Goal: Task Accomplishment & Management: Complete application form

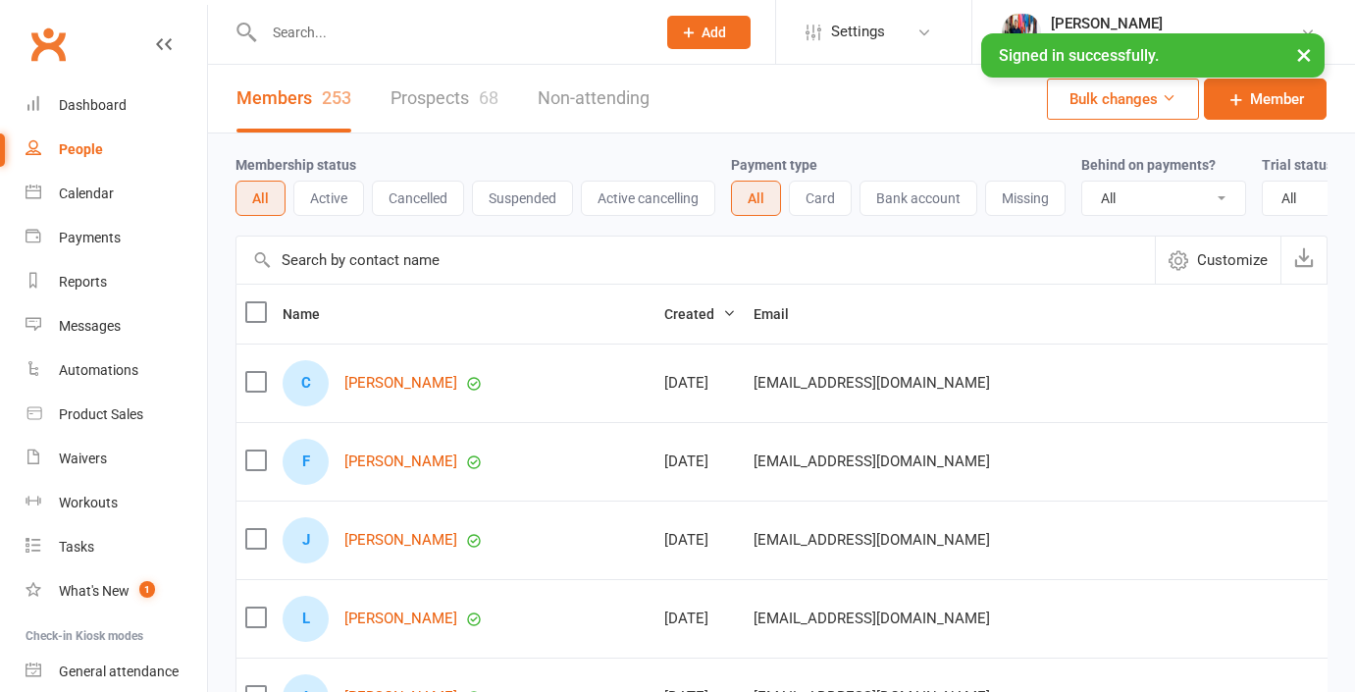
select select "100"
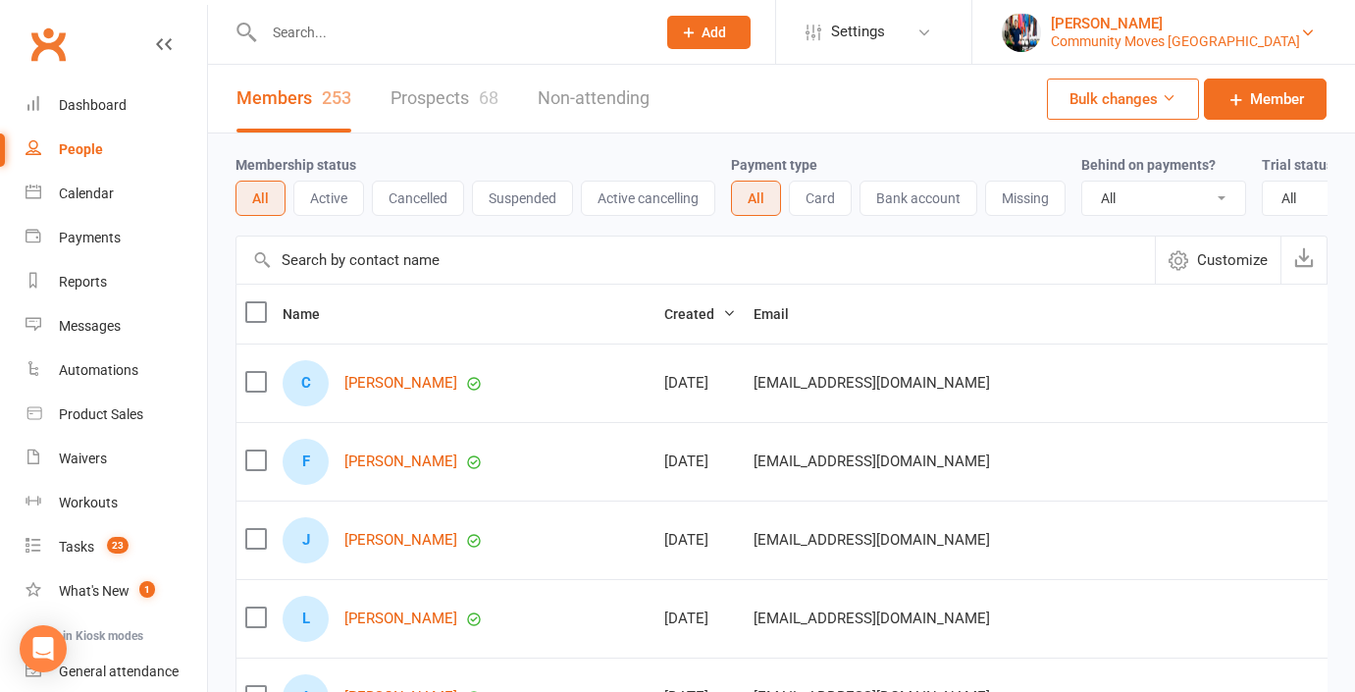
click at [1258, 27] on div "[PERSON_NAME]" at bounding box center [1175, 24] width 249 height 18
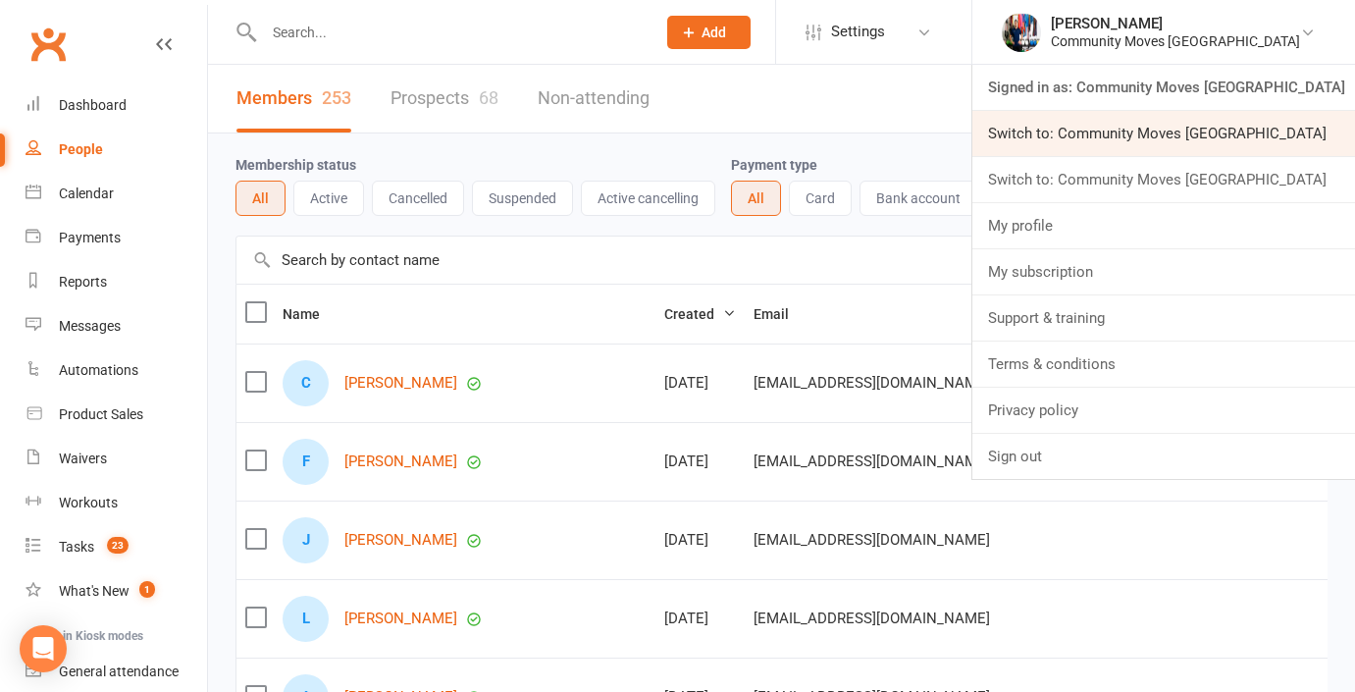
click at [1258, 124] on link "Switch to: Community Moves Forestville" at bounding box center [1164, 133] width 383 height 45
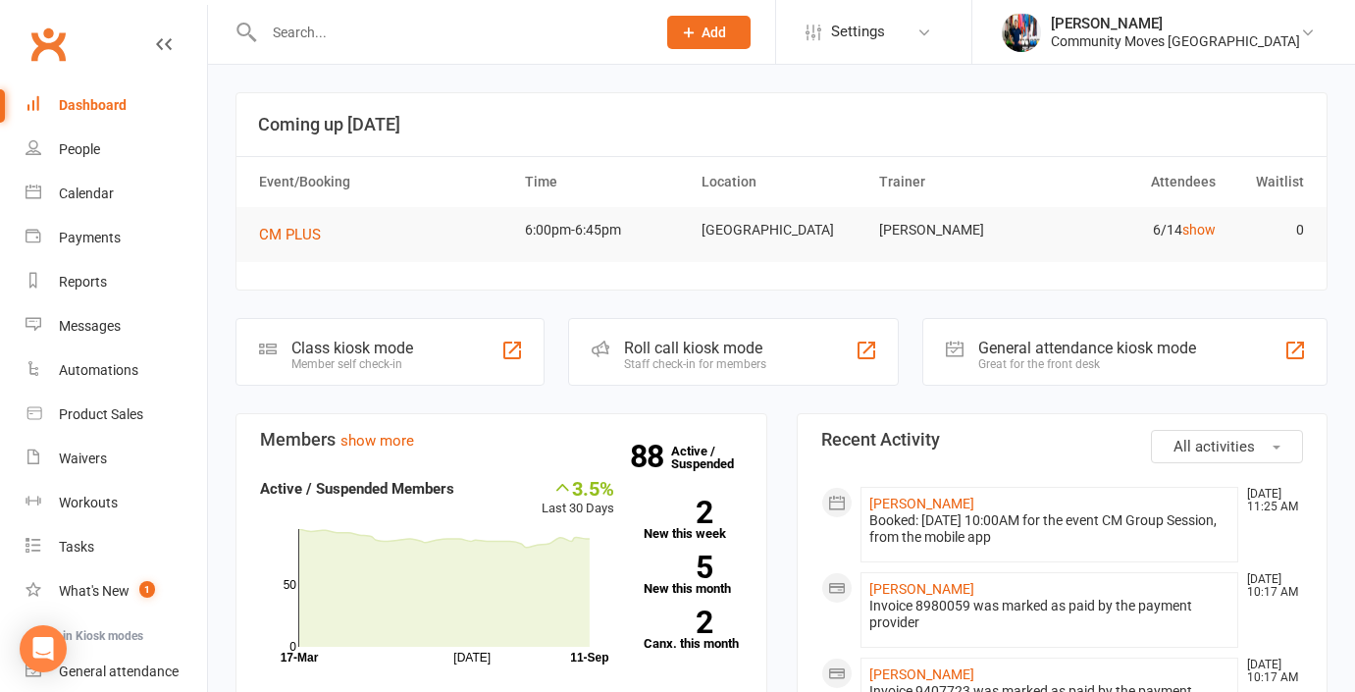
click at [751, 37] on button "Add" at bounding box center [708, 32] width 83 height 33
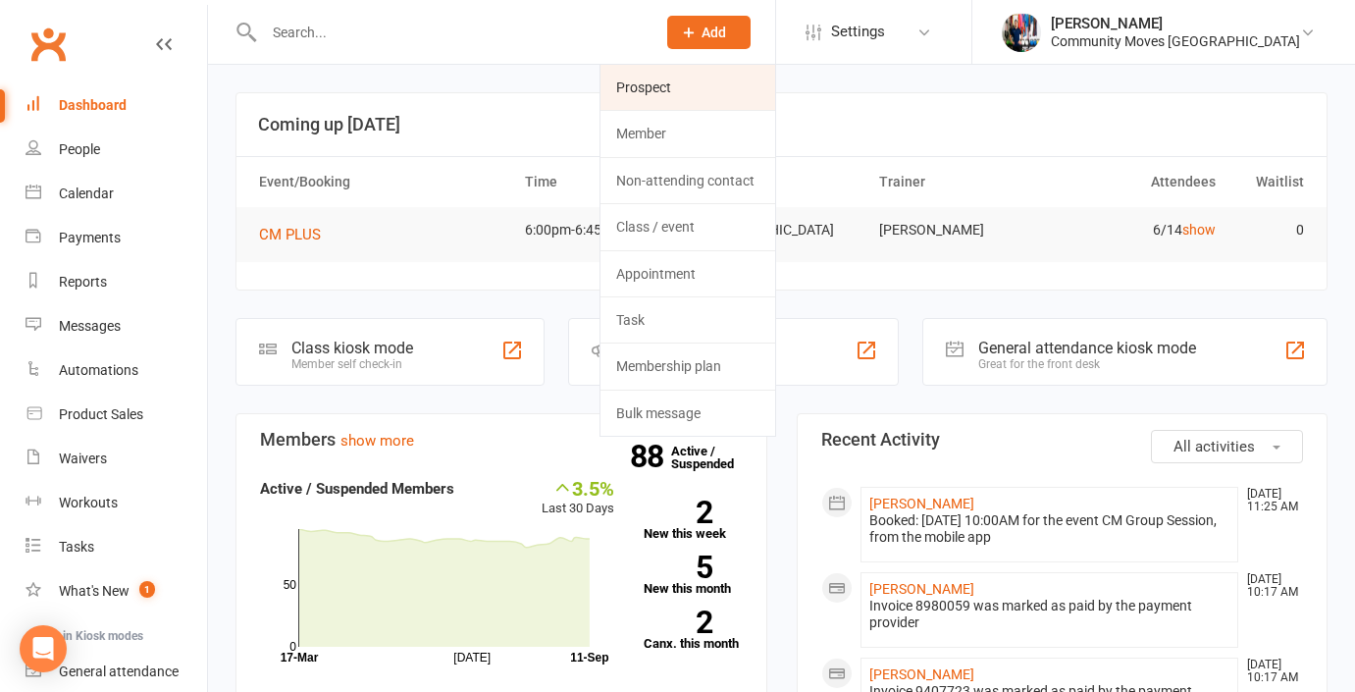
click at [735, 79] on link "Prospect" at bounding box center [688, 87] width 175 height 45
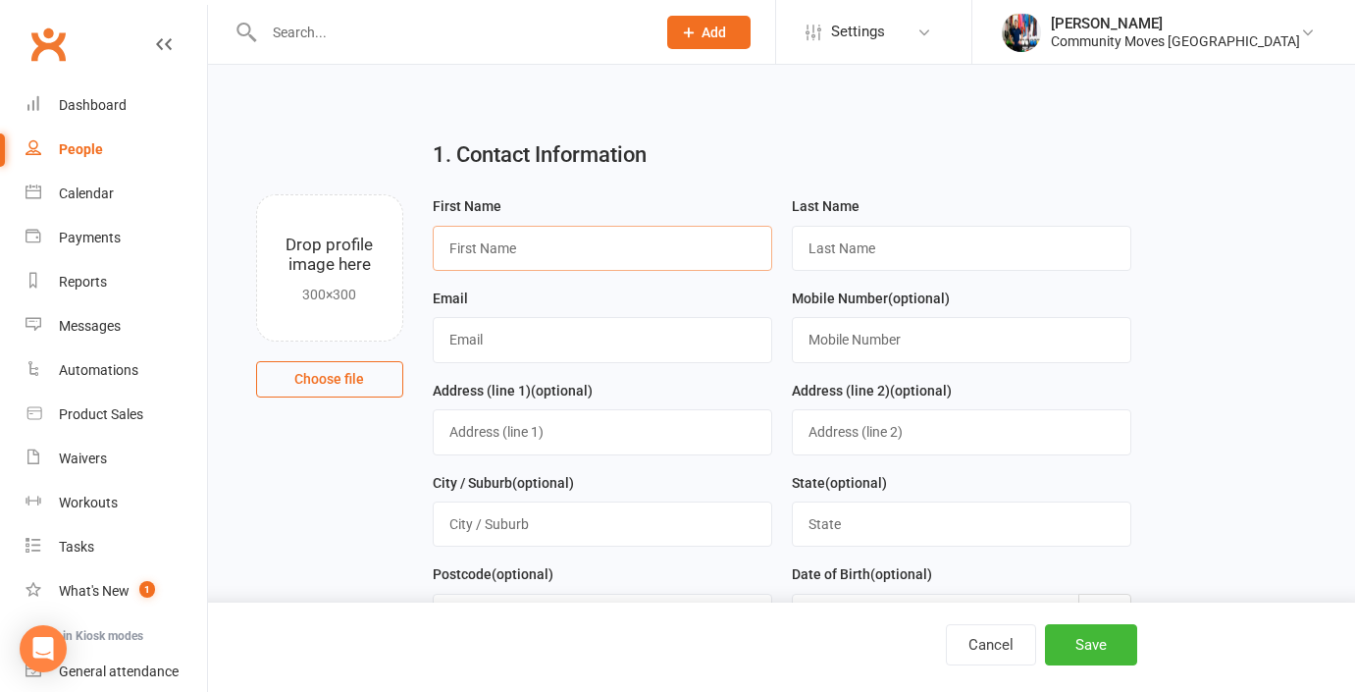
click at [517, 243] on input "text" at bounding box center [603, 248] width 340 height 45
type input "[PERSON_NAME]"
click at [875, 247] on input "text" at bounding box center [962, 248] width 340 height 45
type input "[PERSON_NAME]"
click at [575, 340] on input "text" at bounding box center [603, 339] width 340 height 45
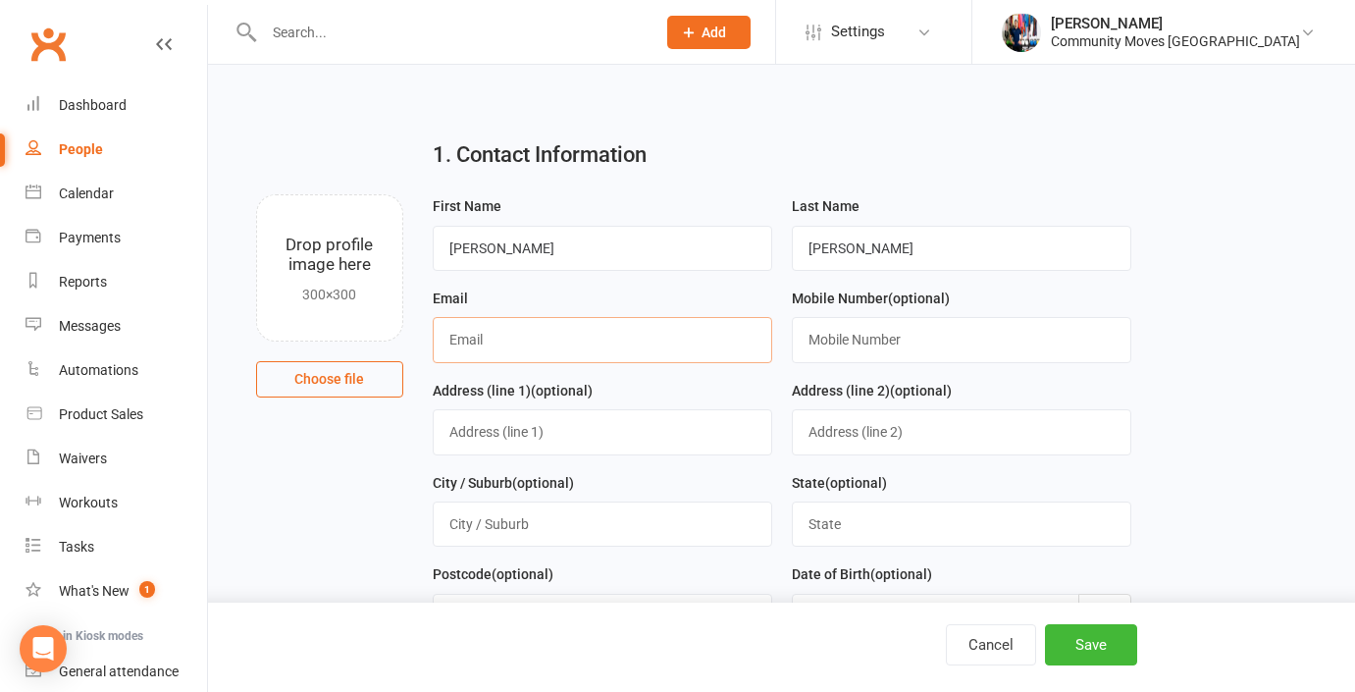
paste input "[EMAIL_ADDRESS][DOMAIN_NAME]"
type input "[EMAIL_ADDRESS][DOMAIN_NAME]"
click at [938, 345] on input "text" at bounding box center [962, 339] width 340 height 45
click at [933, 341] on input "text" at bounding box center [962, 339] width 340 height 45
paste input "0423 512 116"
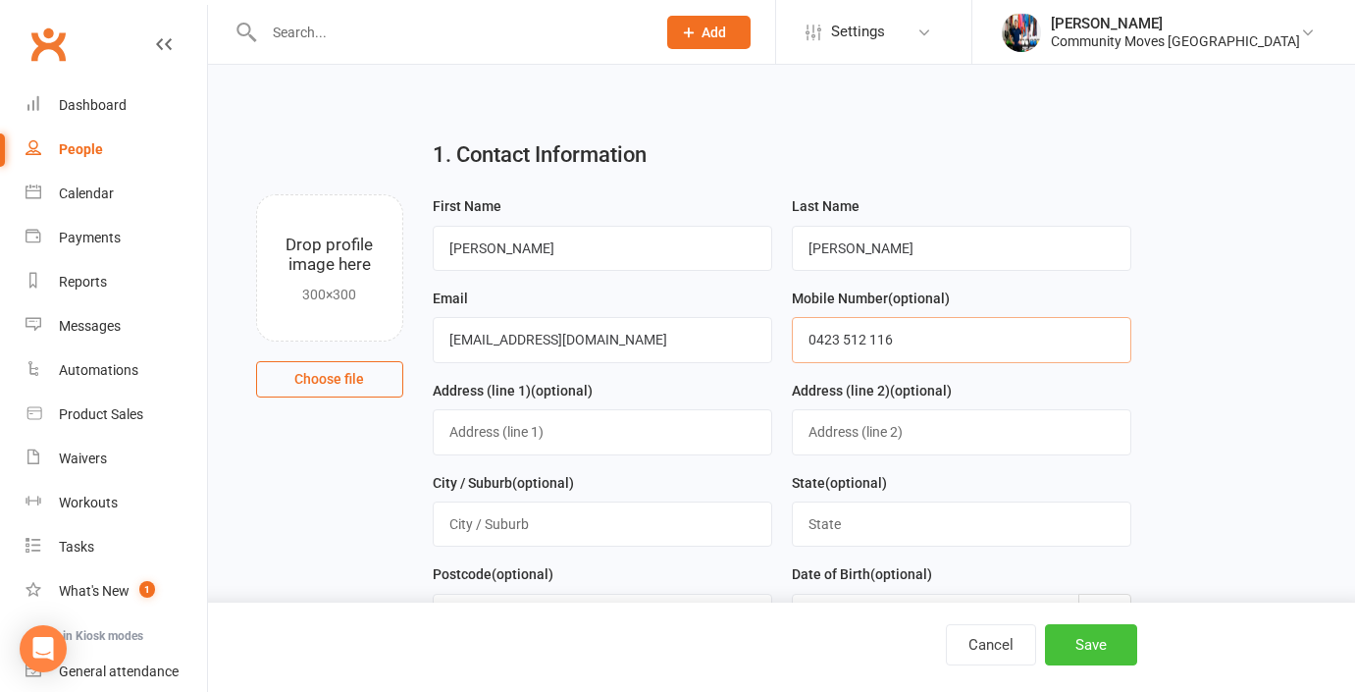
type input "0423 512 116"
click at [1090, 650] on button "Save" at bounding box center [1091, 644] width 92 height 41
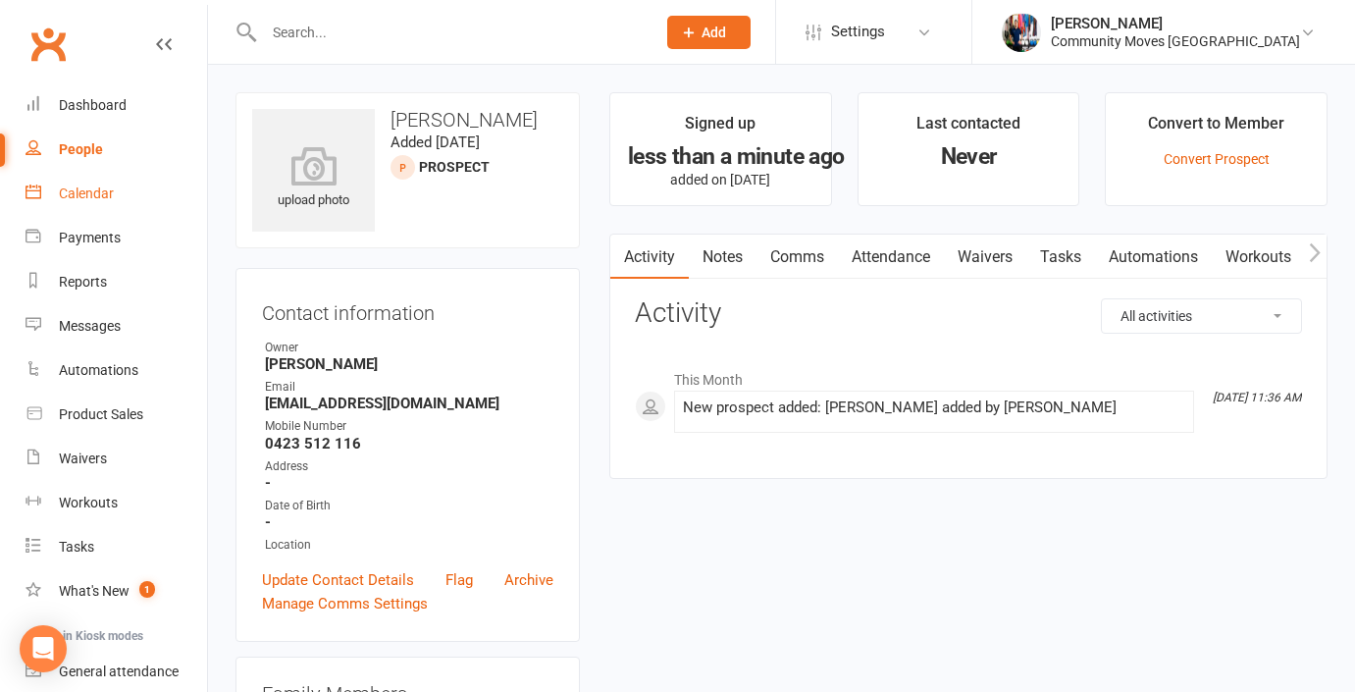
click at [112, 196] on div "Calendar" at bounding box center [86, 194] width 55 height 16
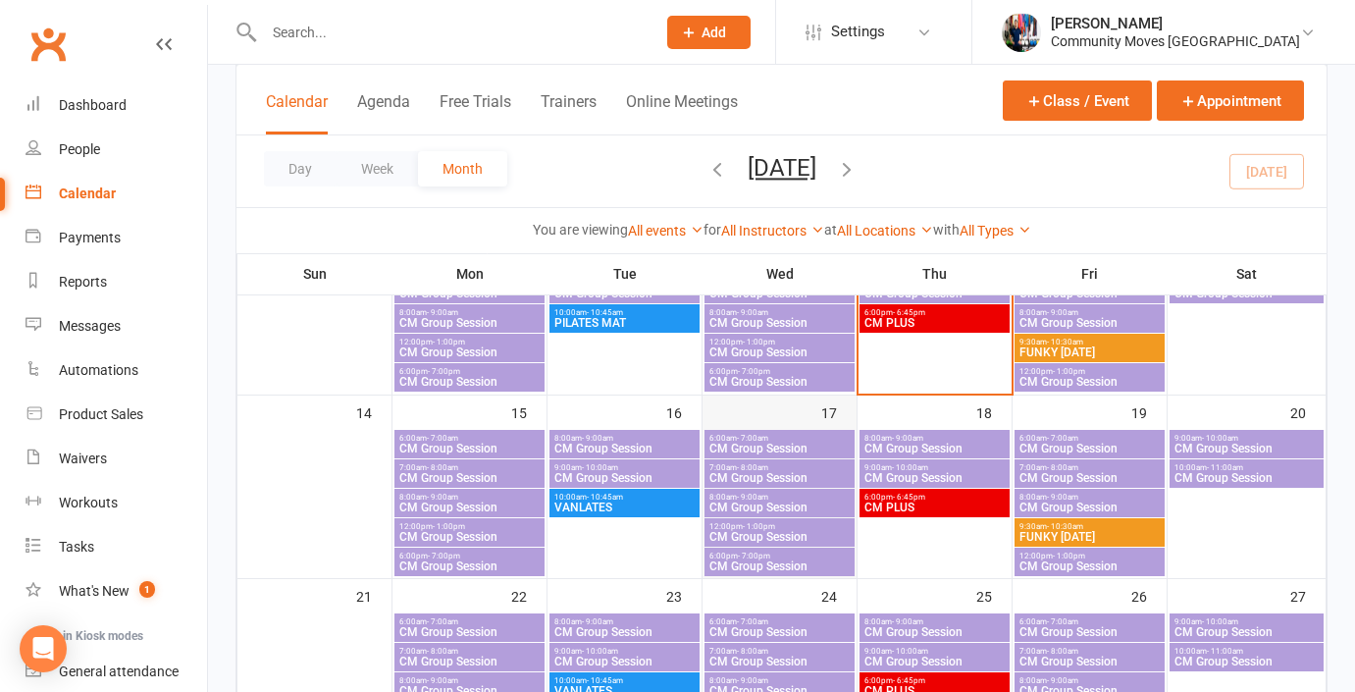
scroll to position [403, 0]
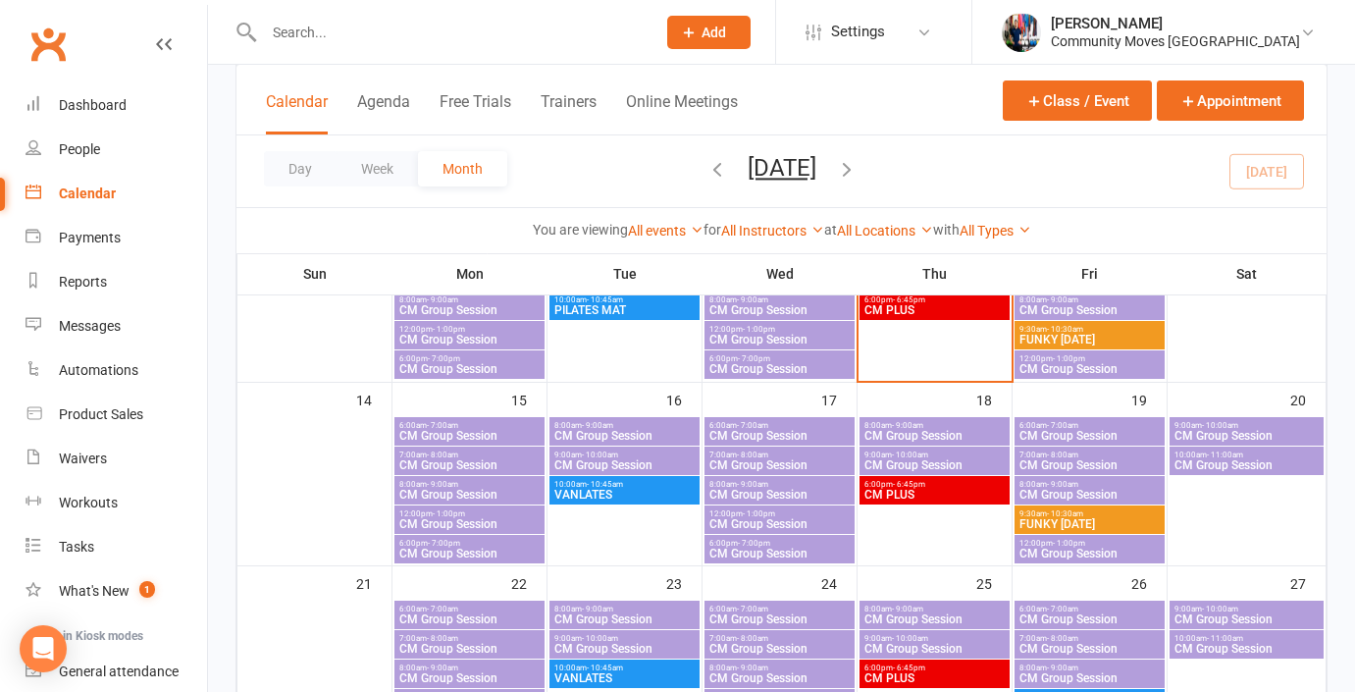
click at [484, 518] on span "CM Group Session" at bounding box center [469, 524] width 142 height 12
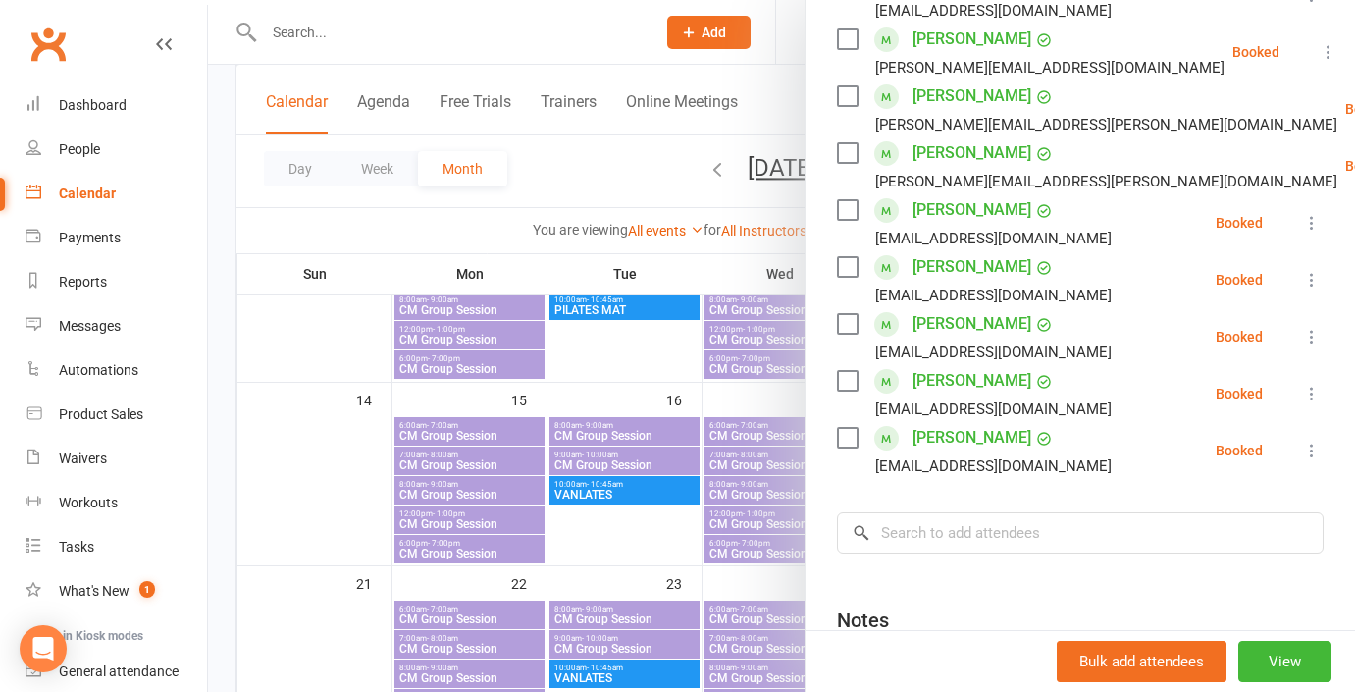
scroll to position [479, 0]
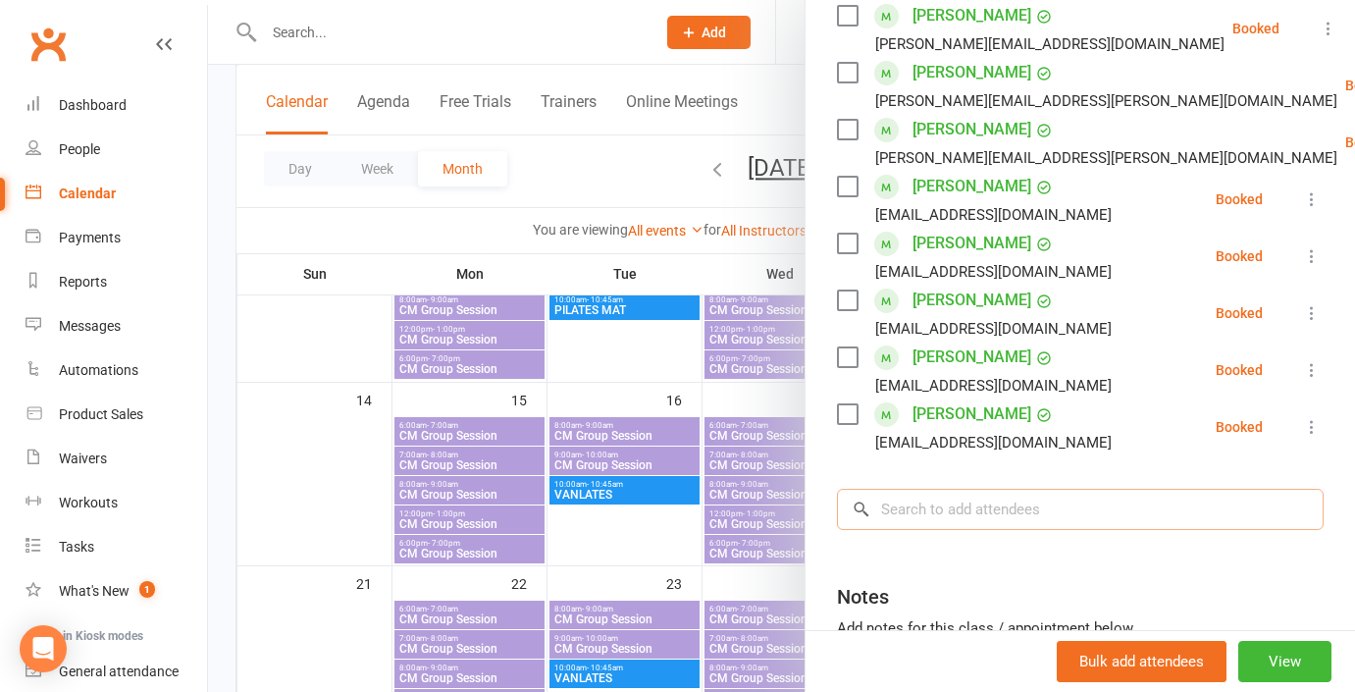
click at [960, 530] on input "search" at bounding box center [1080, 509] width 487 height 41
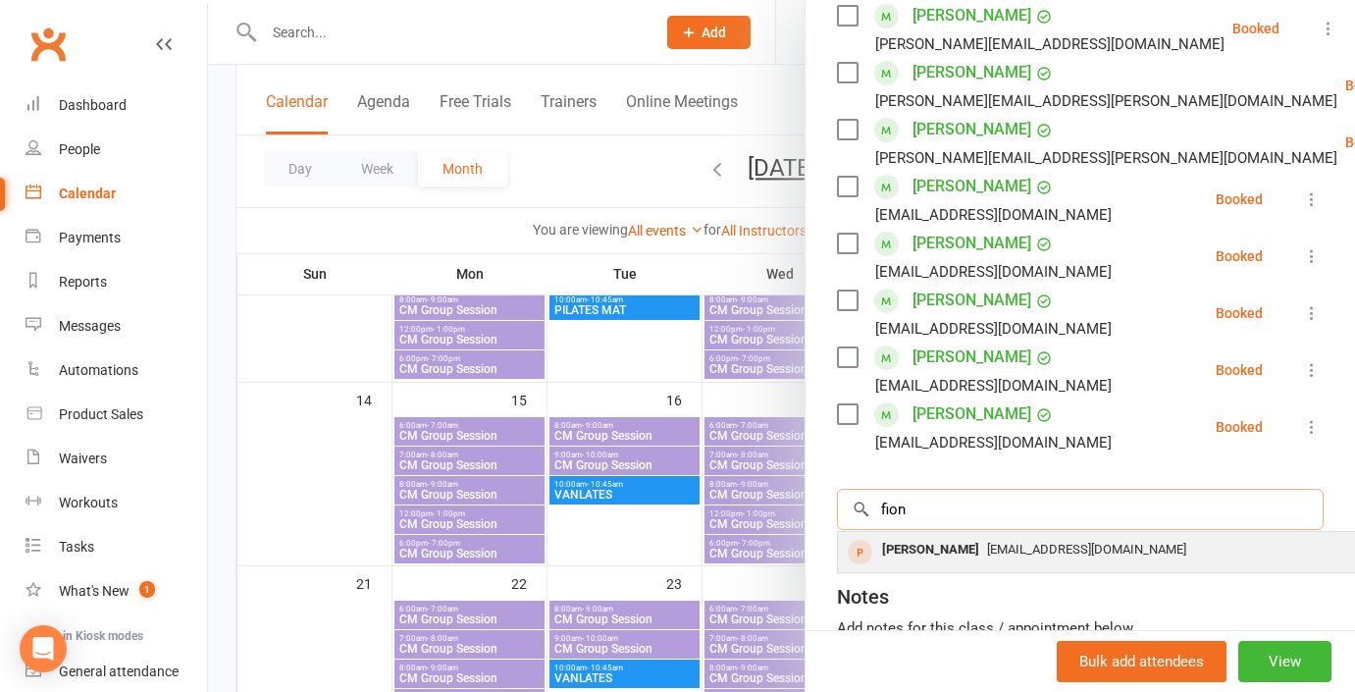
type input "fion"
click at [935, 551] on div "[PERSON_NAME]" at bounding box center [931, 550] width 113 height 28
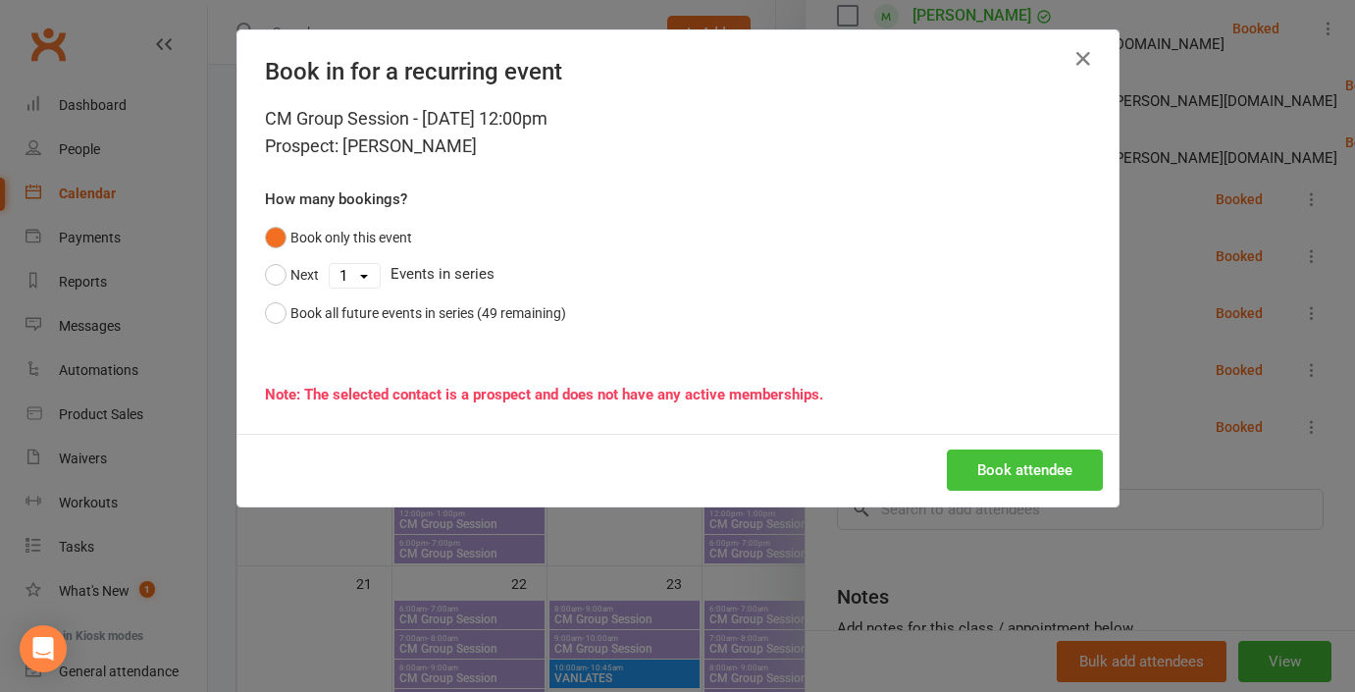
click at [1076, 473] on button "Book attendee" at bounding box center [1025, 470] width 156 height 41
